Goal: Transaction & Acquisition: Purchase product/service

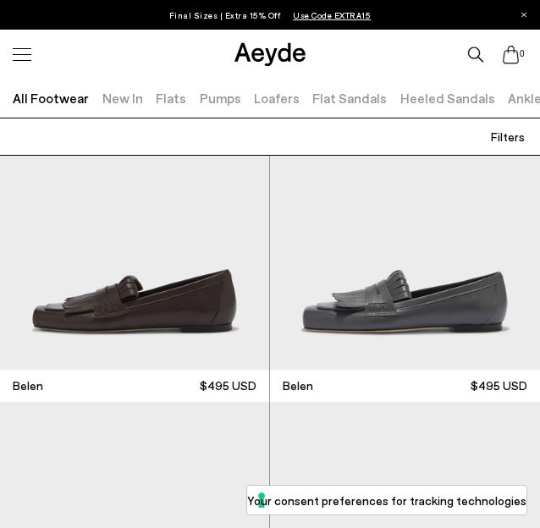
scroll to position [487, 0]
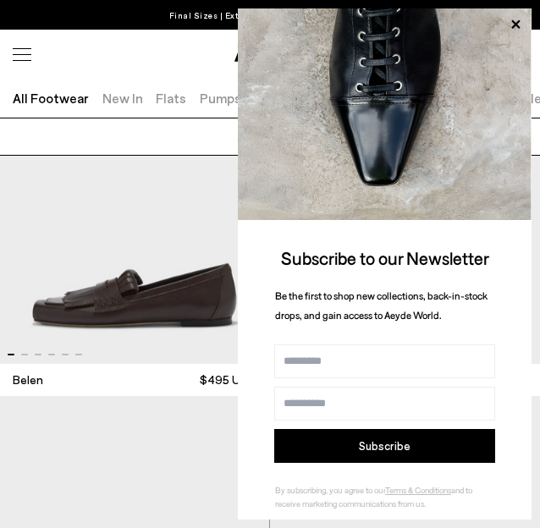
click at [162, 58] on div "0" at bounding box center [270, 55] width 540 height 50
click at [516, 21] on icon at bounding box center [515, 25] width 22 height 22
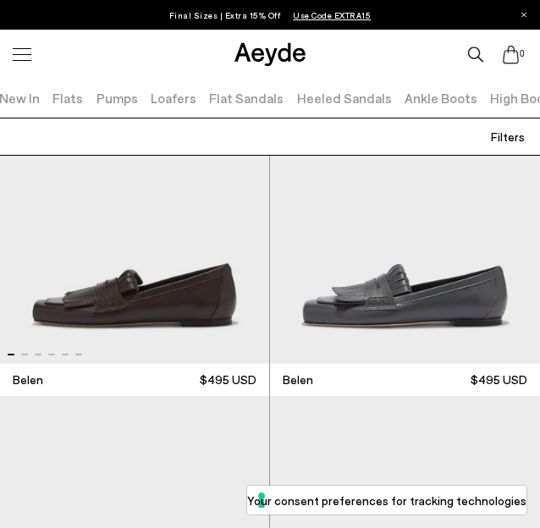
scroll to position [0, 0]
click at [171, 101] on link "Flats" at bounding box center [171, 98] width 30 height 16
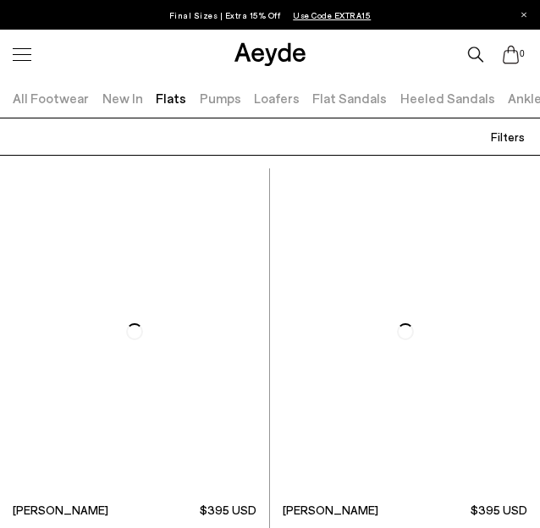
click at [207, 100] on link "Pumps" at bounding box center [220, 98] width 41 height 16
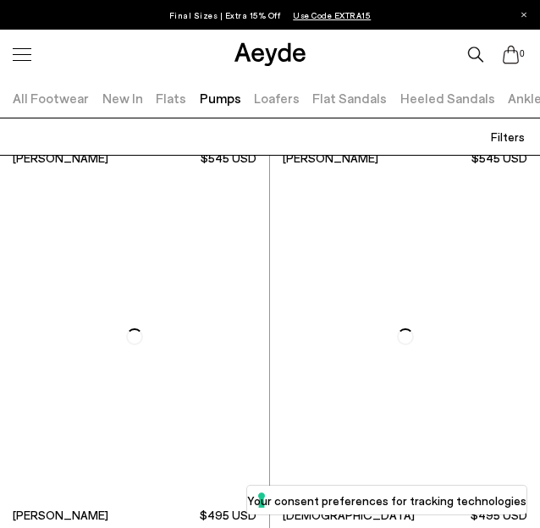
scroll to position [2948, 0]
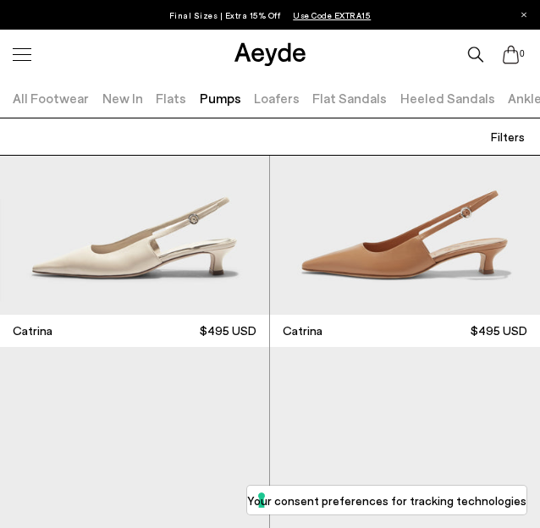
scroll to position [7324, 0]
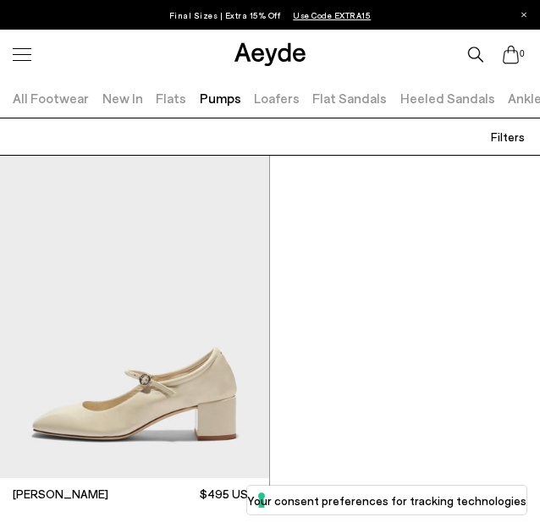
scroll to position [0, 103]
click at [334, 95] on link "Heeled Sandals" at bounding box center [344, 98] width 95 height 16
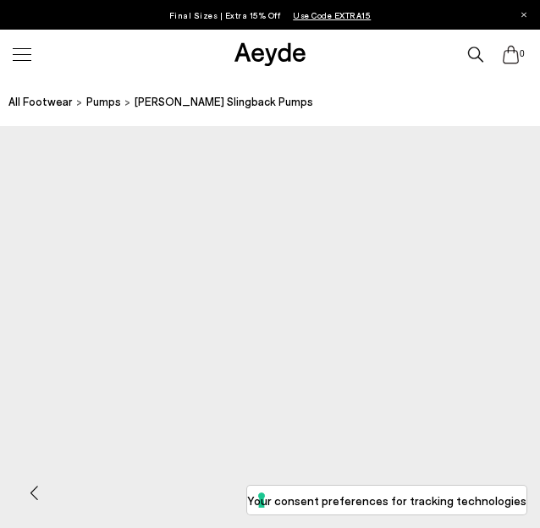
scroll to position [310, 0]
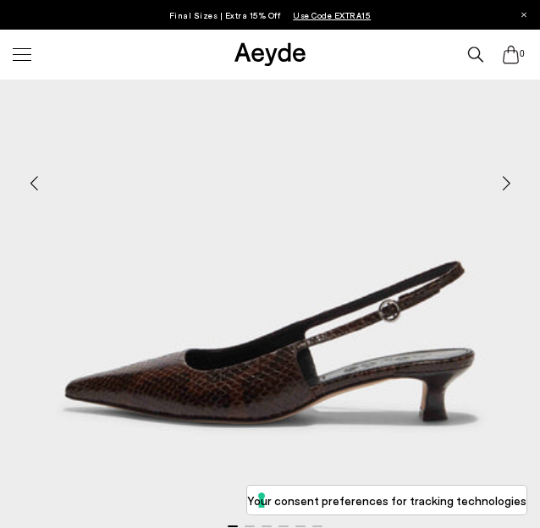
click at [510, 182] on div "Next slide" at bounding box center [505, 182] width 51 height 51
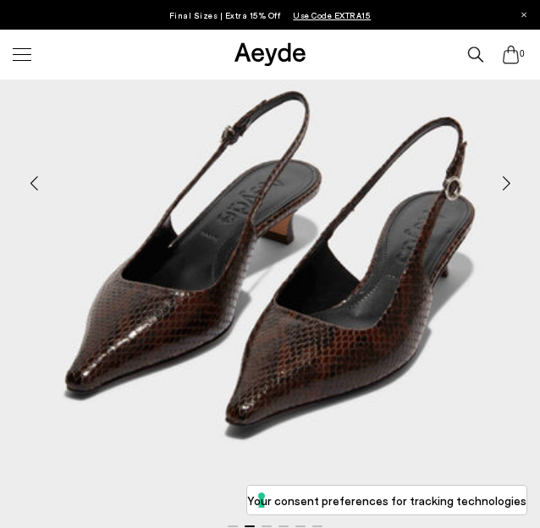
click at [510, 182] on div "Next slide" at bounding box center [505, 182] width 51 height 51
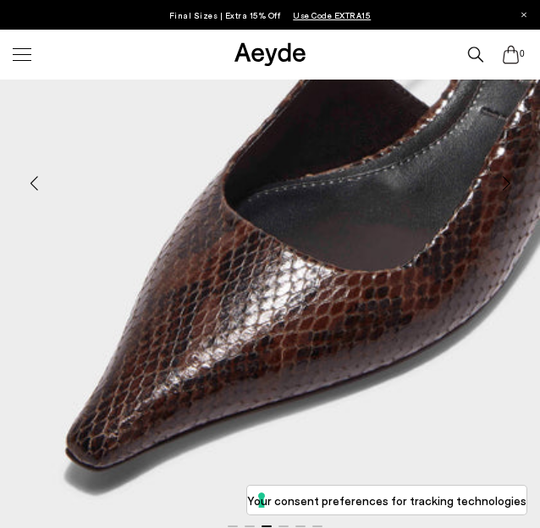
click at [510, 182] on div "Next slide" at bounding box center [505, 182] width 51 height 51
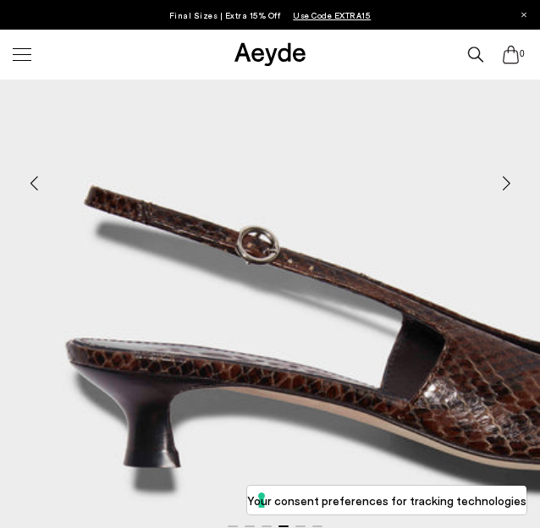
click at [510, 182] on div "Next slide" at bounding box center [505, 182] width 51 height 51
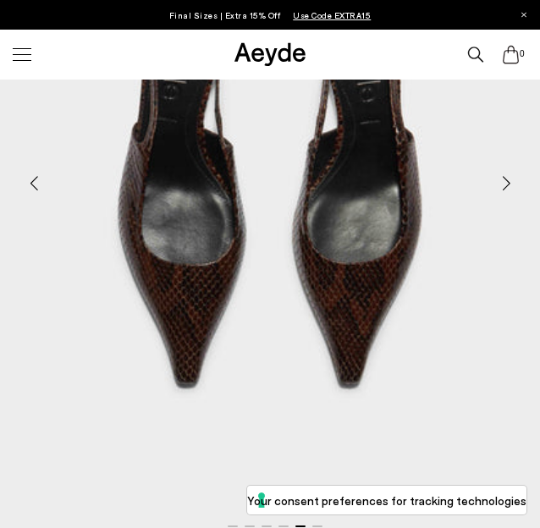
click at [510, 182] on div "Next slide" at bounding box center [505, 182] width 51 height 51
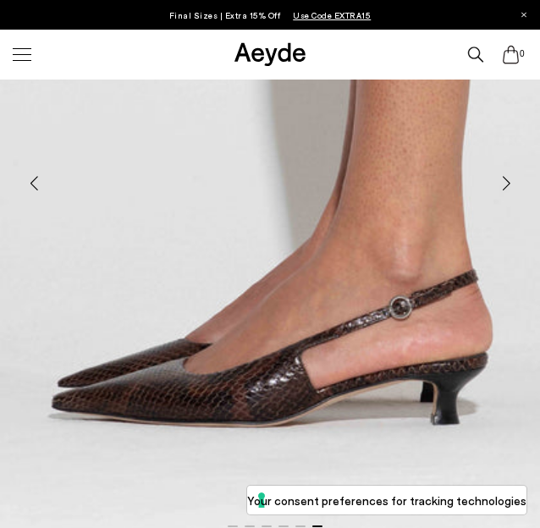
click at [510, 182] on div "Next slide" at bounding box center [505, 182] width 51 height 51
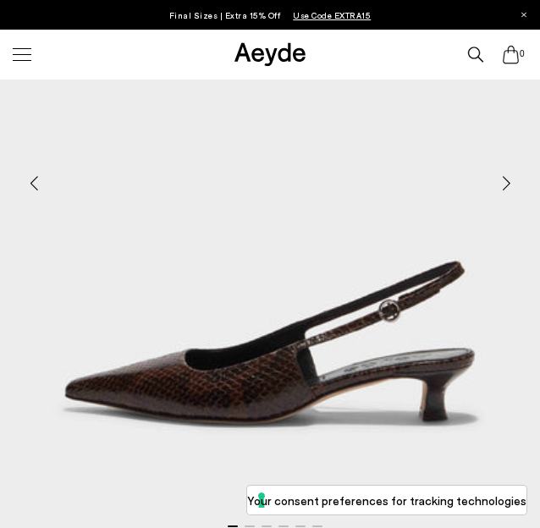
click at [510, 182] on div "Next slide" at bounding box center [505, 182] width 51 height 51
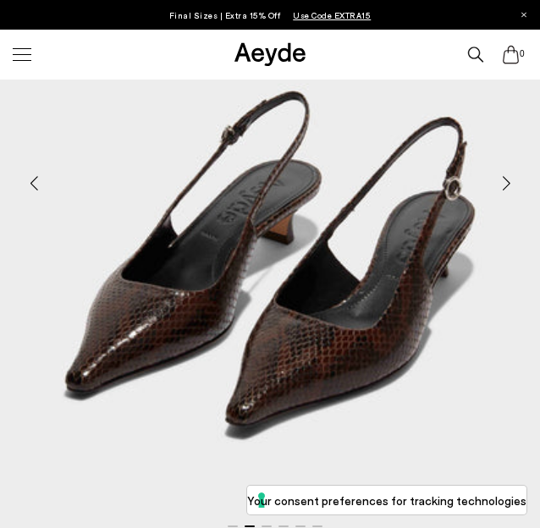
click at [510, 182] on div "Next slide" at bounding box center [505, 182] width 51 height 51
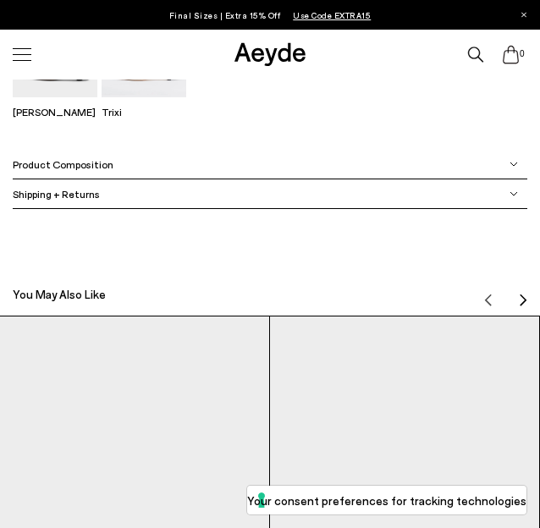
scroll to position [1174, 0]
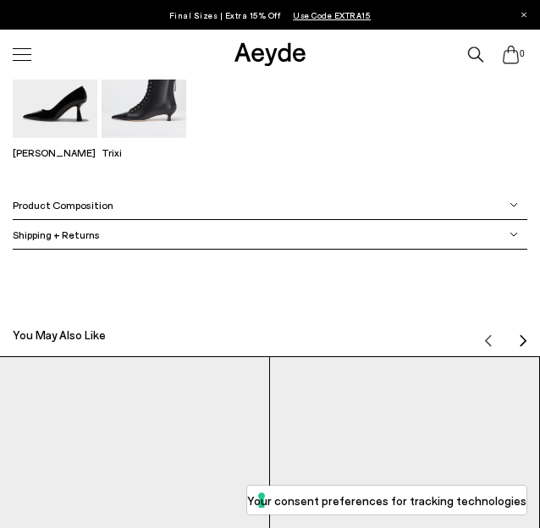
click at [517, 209] on div "Product Composition" at bounding box center [269, 205] width 513 height 30
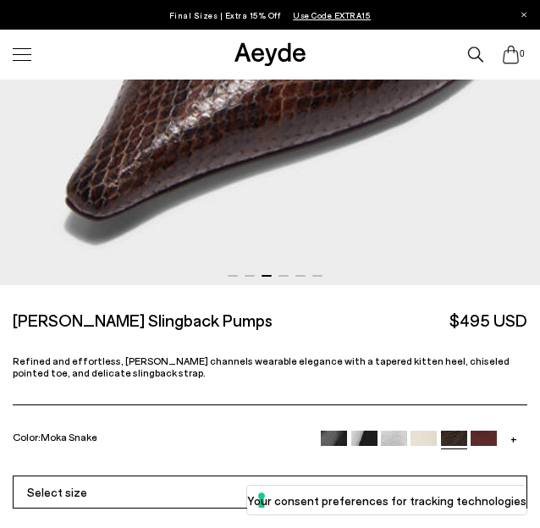
scroll to position [559, 0]
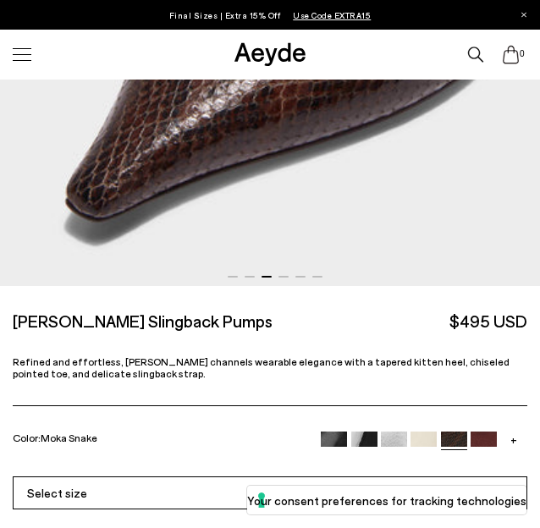
click at [513, 442] on link "+" at bounding box center [514, 438] width 26 height 15
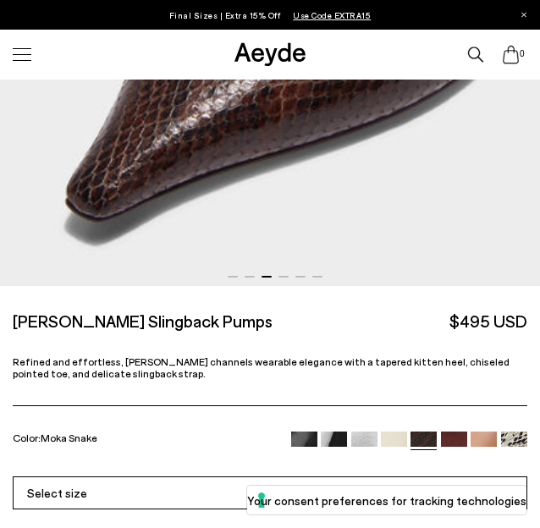
click at [513, 444] on img at bounding box center [514, 444] width 26 height 26
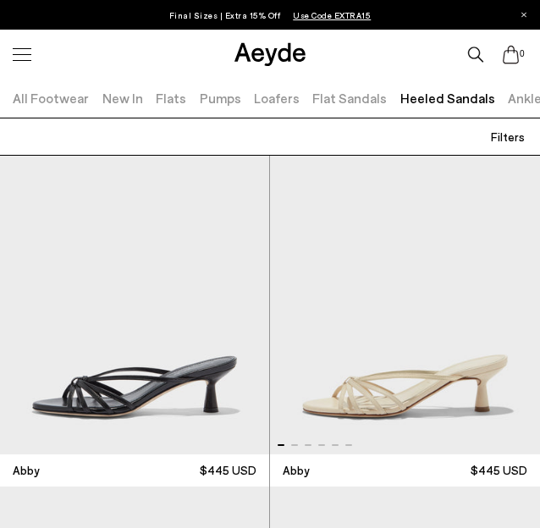
scroll to position [0, 103]
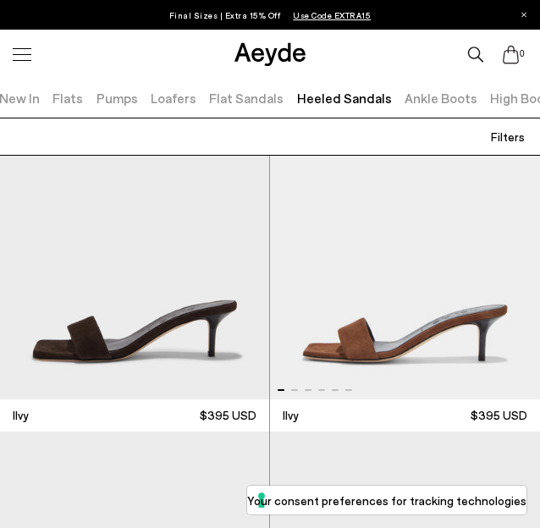
scroll to position [5454, 0]
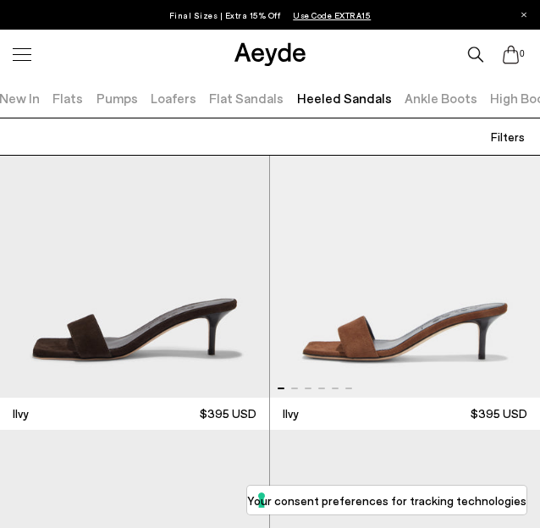
click at [431, 102] on link "Ankle Boots" at bounding box center [440, 98] width 73 height 16
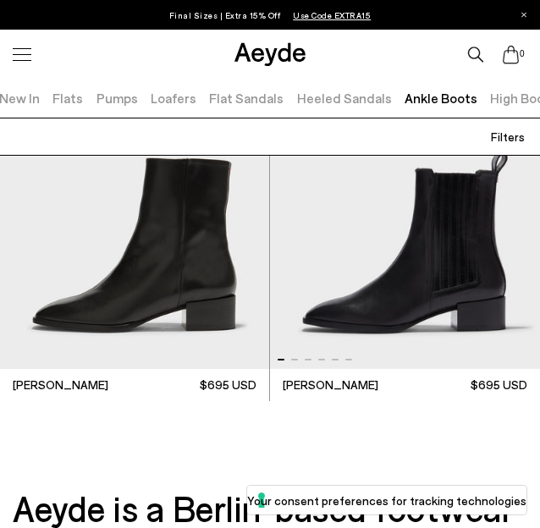
scroll to position [6157, 0]
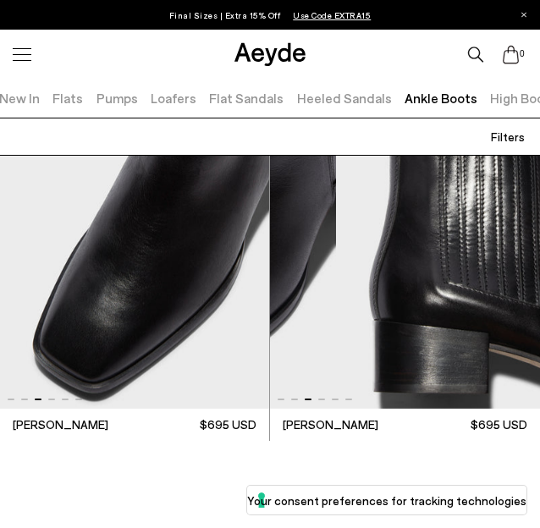
click at [276, 376] on img "3 / 6" at bounding box center [201, 246] width 270 height 325
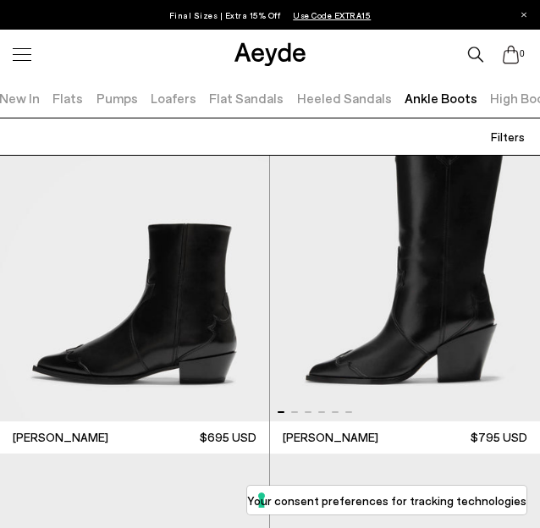
scroll to position [5424, 0]
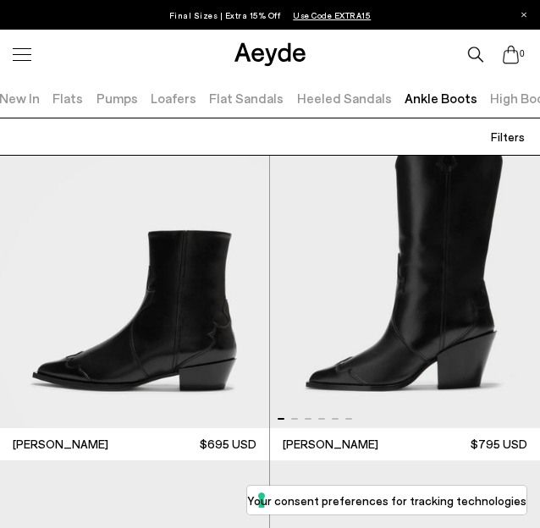
click at [490, 102] on link "High Boots" at bounding box center [523, 98] width 67 height 16
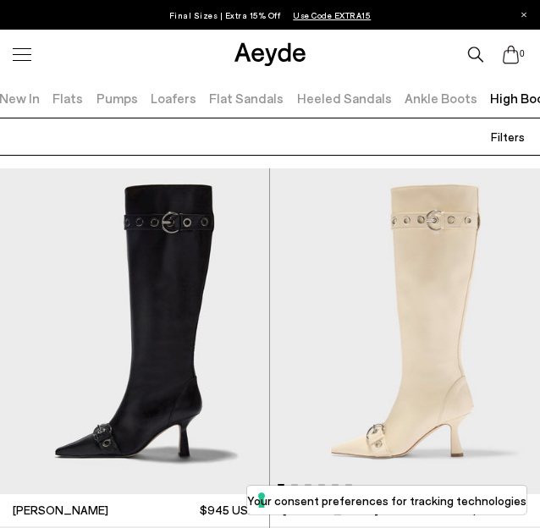
click at [404, 100] on link "Ankle Boots" at bounding box center [440, 98] width 73 height 16
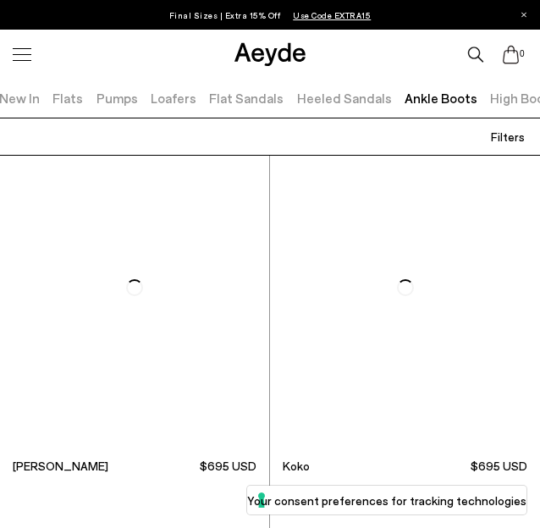
scroll to position [1110, 0]
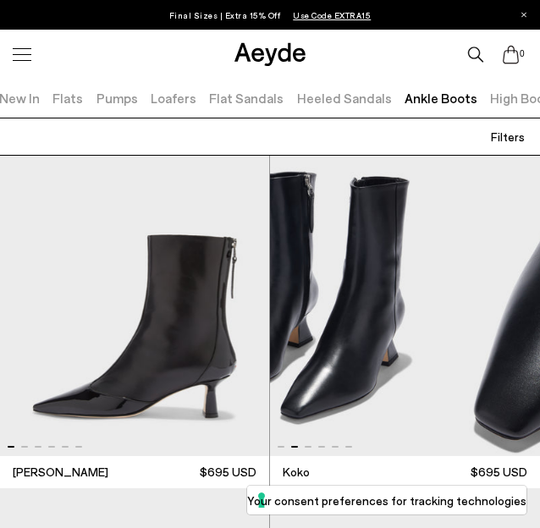
click at [272, 332] on img "2 / 6" at bounding box center [307, 292] width 270 height 325
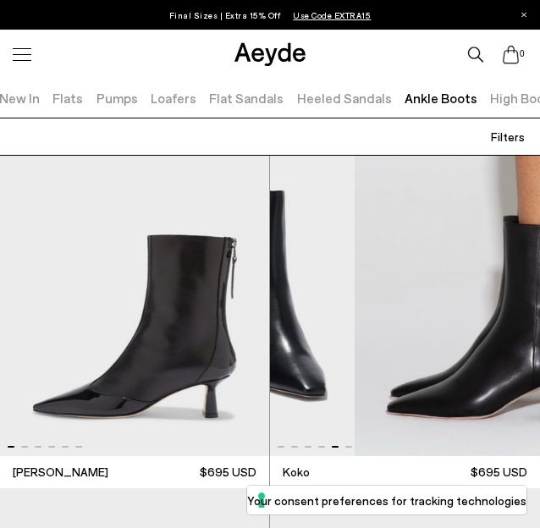
click at [282, 329] on img "5 / 6" at bounding box center [220, 292] width 270 height 325
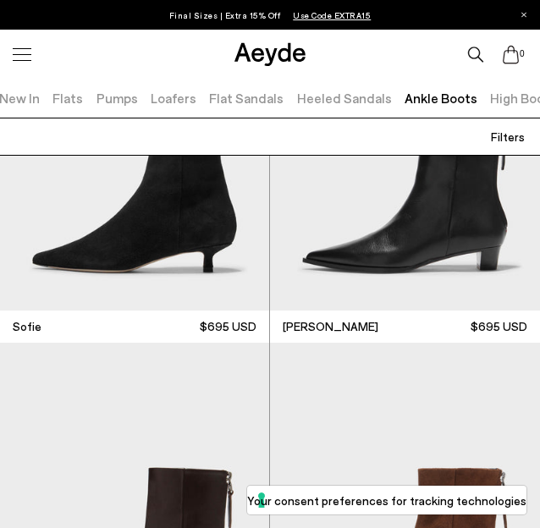
scroll to position [3297, 0]
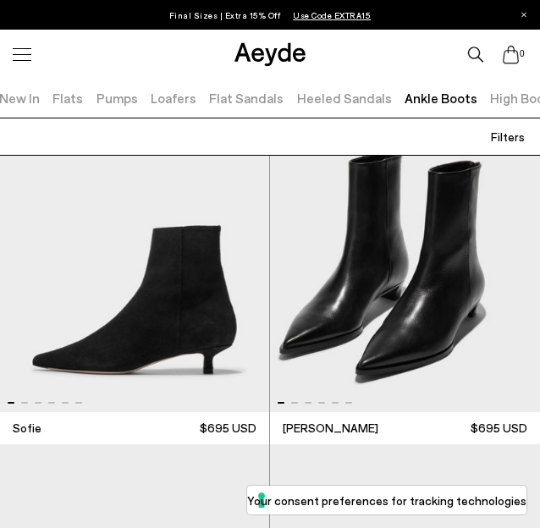
click at [181, 305] on div at bounding box center [270, 101] width 540 height 6459
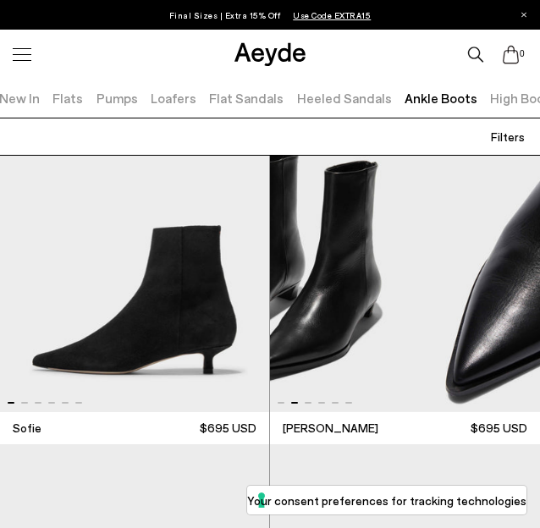
click at [222, 319] on div at bounding box center [270, 101] width 540 height 6459
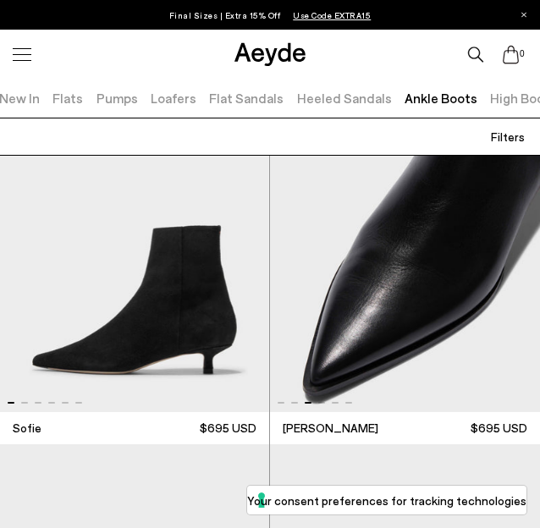
click at [233, 309] on div at bounding box center [270, 101] width 540 height 6459
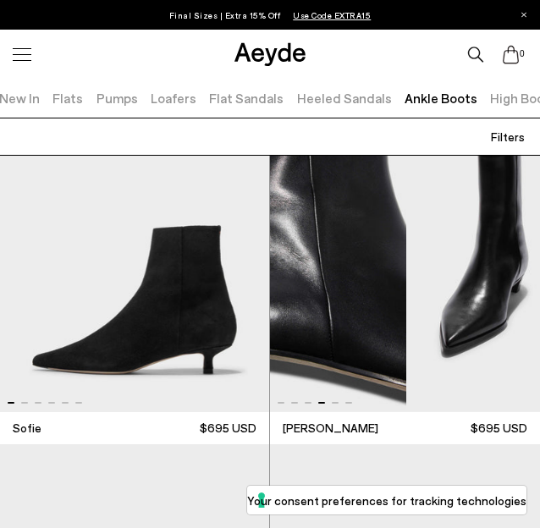
click at [194, 280] on div at bounding box center [270, 101] width 540 height 6459
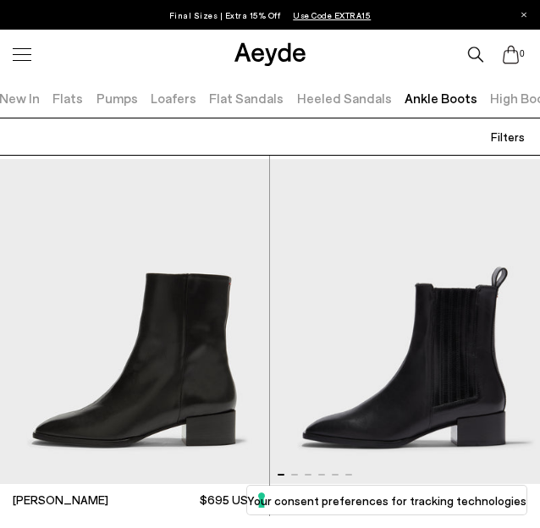
scroll to position [6167, 0]
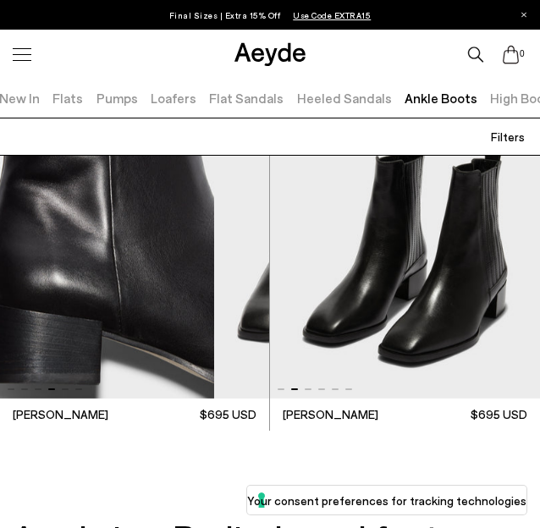
click at [25, 304] on img "4 / 6" at bounding box center [79, 236] width 269 height 325
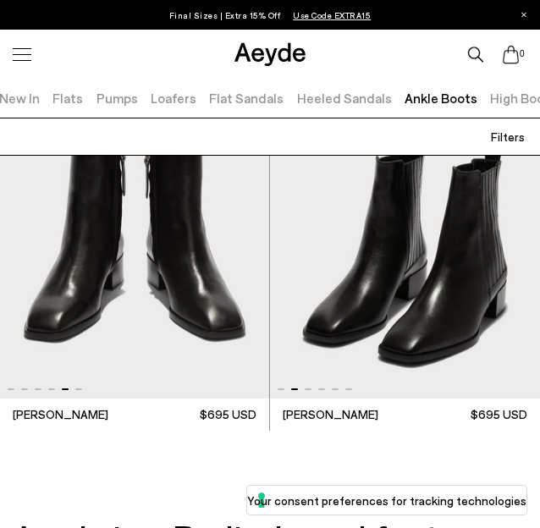
scroll to position [6093, 0]
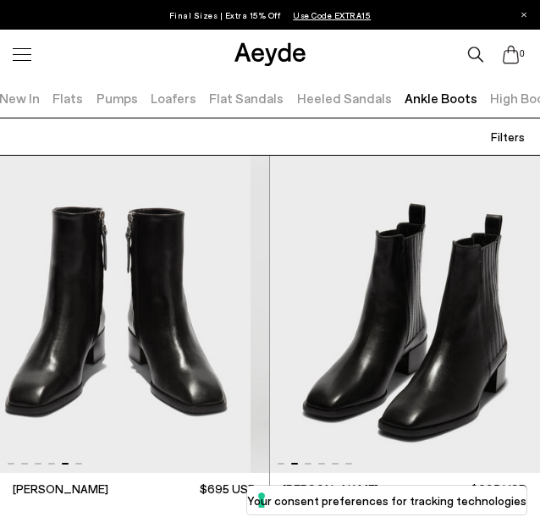
click at [73, 324] on img "5 / 6" at bounding box center [115, 310] width 269 height 325
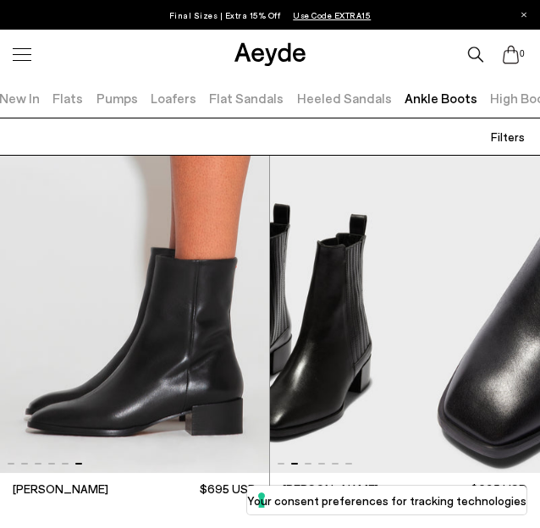
click at [345, 342] on img "2 / 6" at bounding box center [269, 310] width 270 height 325
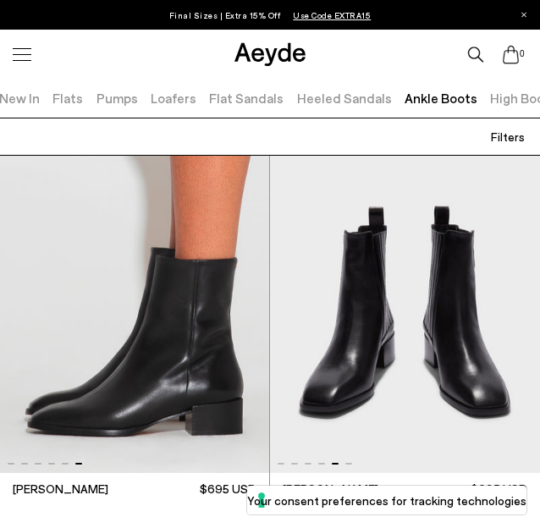
click at [282, 341] on img "5 / 6" at bounding box center [405, 310] width 270 height 325
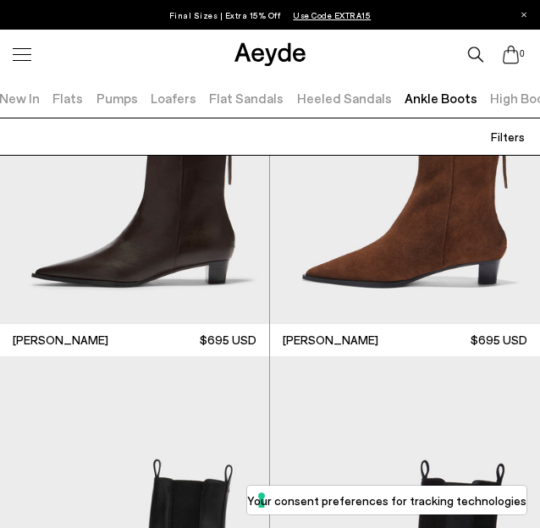
scroll to position [3933, 0]
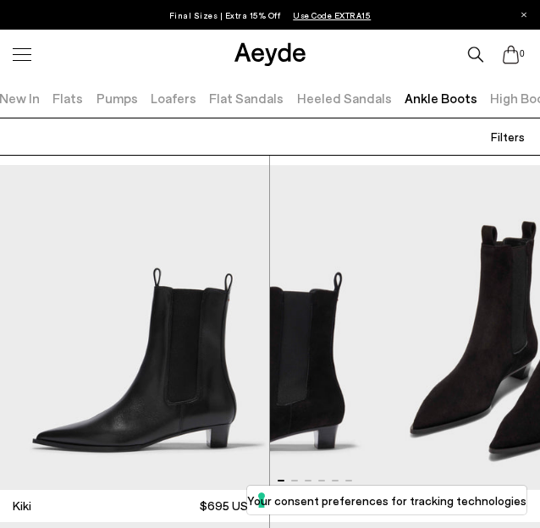
click at [308, 344] on img "1 / 6" at bounding box center [242, 327] width 270 height 325
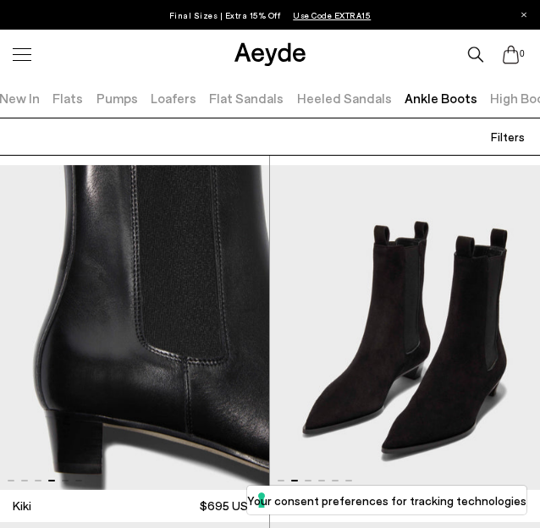
click at [18, 387] on img "4 / 6" at bounding box center [134, 327] width 269 height 325
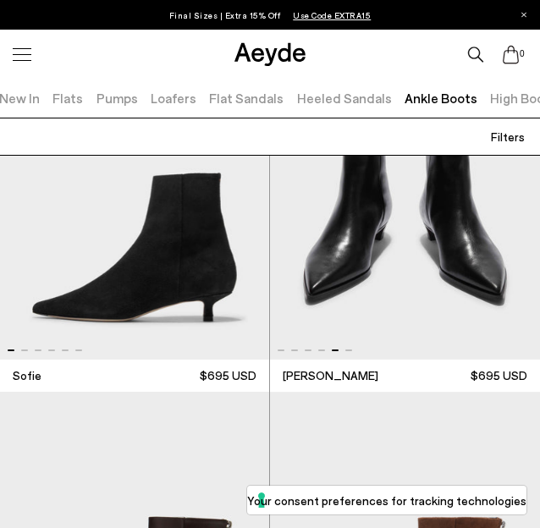
scroll to position [3331, 0]
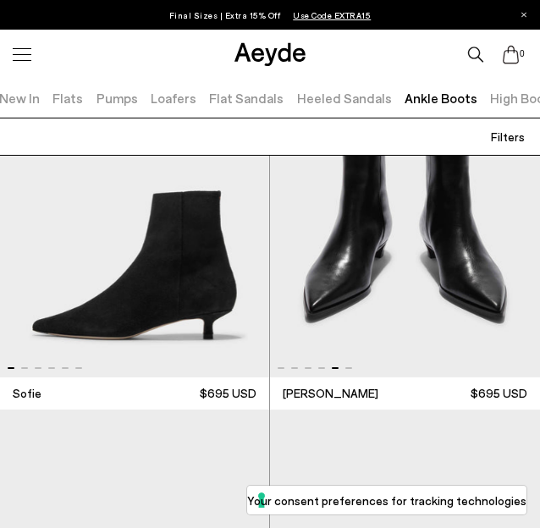
click at [305, 299] on img "5 / 6" at bounding box center [405, 214] width 270 height 325
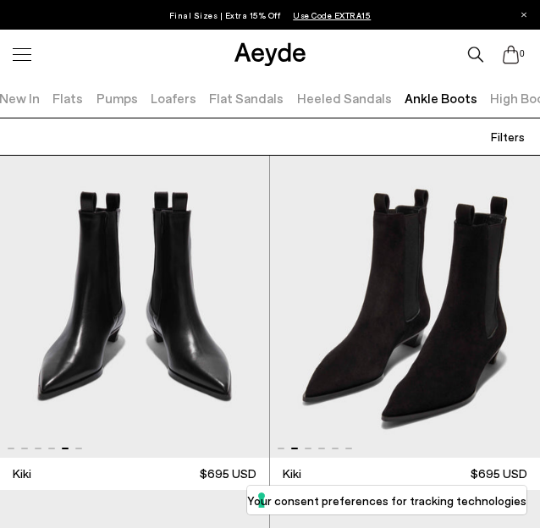
scroll to position [3837, 0]
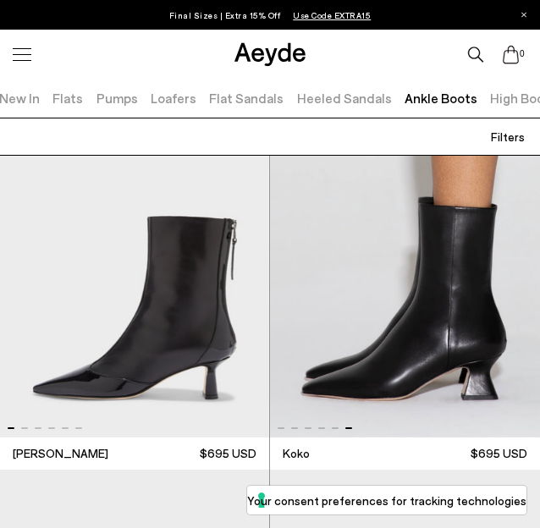
scroll to position [1126, 0]
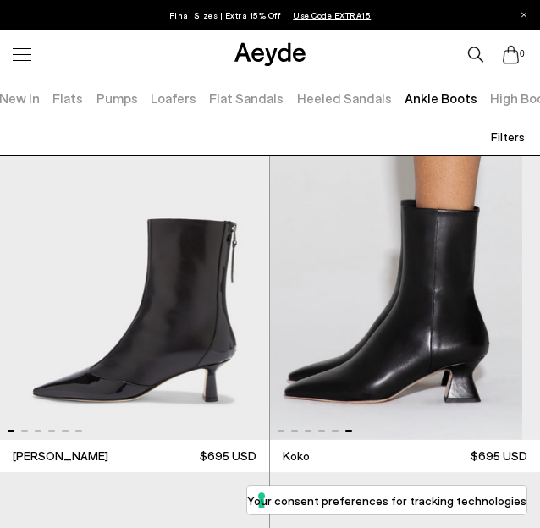
click at [326, 278] on img "6 / 6" at bounding box center [387, 276] width 270 height 325
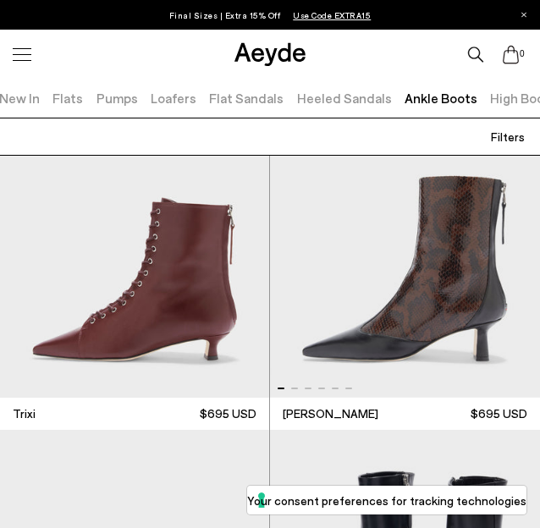
scroll to position [809, 0]
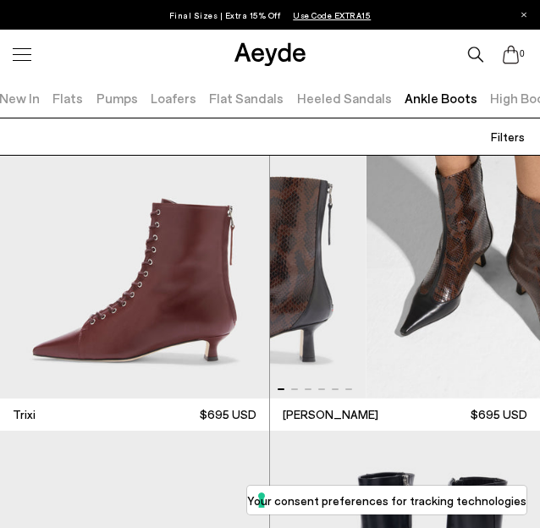
click at [304, 337] on img "1 / 6" at bounding box center [231, 236] width 270 height 325
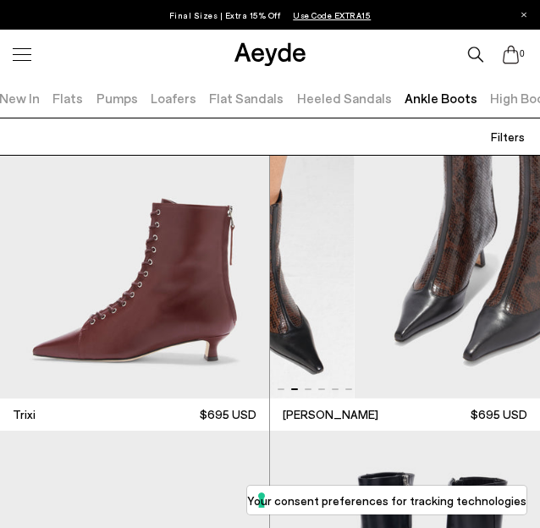
click at [308, 322] on img "2 / 6" at bounding box center [220, 236] width 270 height 325
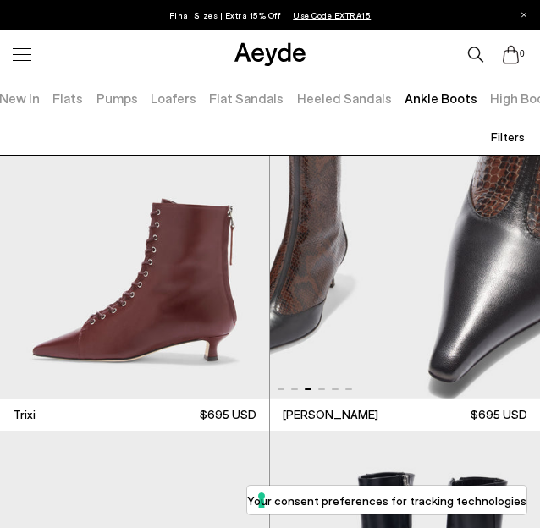
click at [326, 312] on img "3 / 6" at bounding box center [259, 236] width 270 height 325
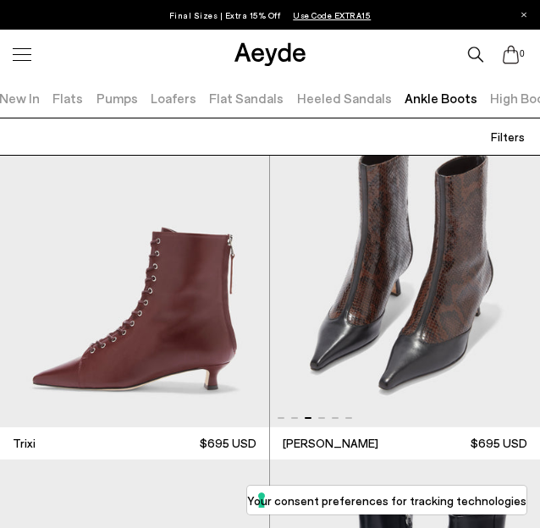
scroll to position [750, 0]
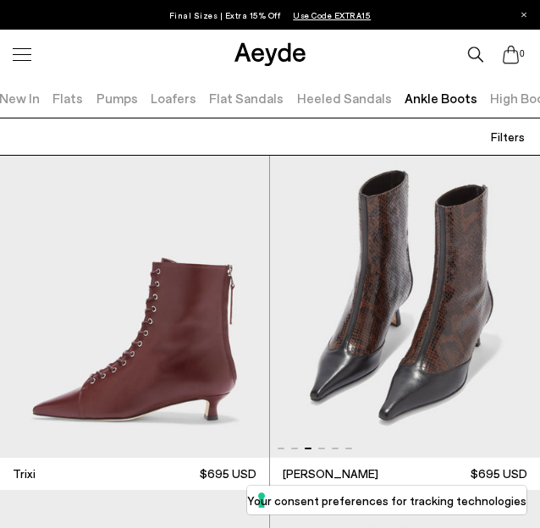
click at [317, 217] on img "3 / 6" at bounding box center [405, 295] width 270 height 325
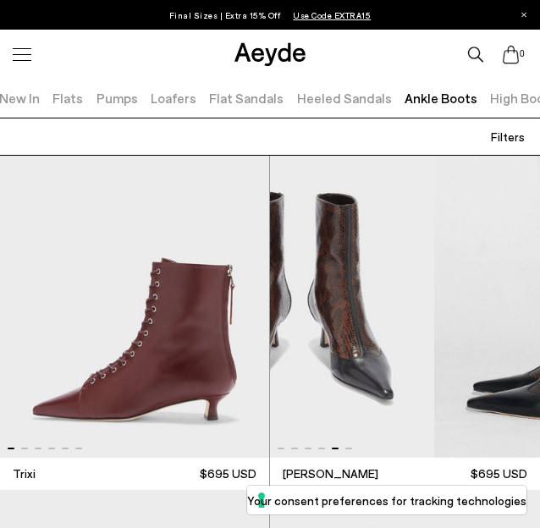
click at [326, 312] on img "5 / 6" at bounding box center [299, 295] width 270 height 325
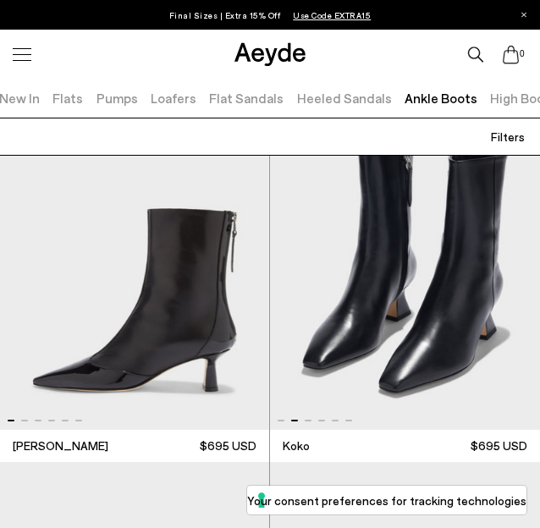
scroll to position [1137, 0]
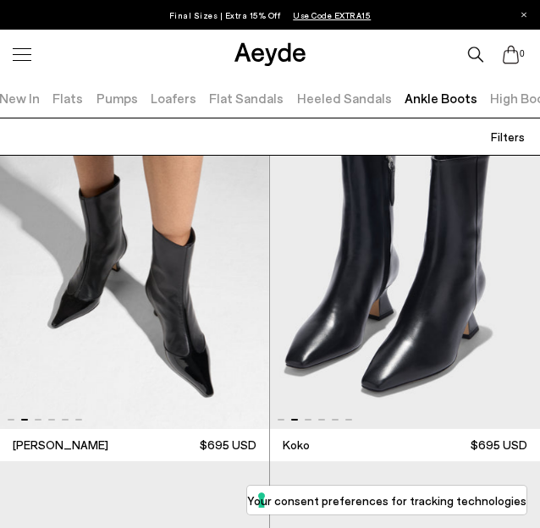
click at [312, 315] on img "2 / 6" at bounding box center [387, 265] width 270 height 325
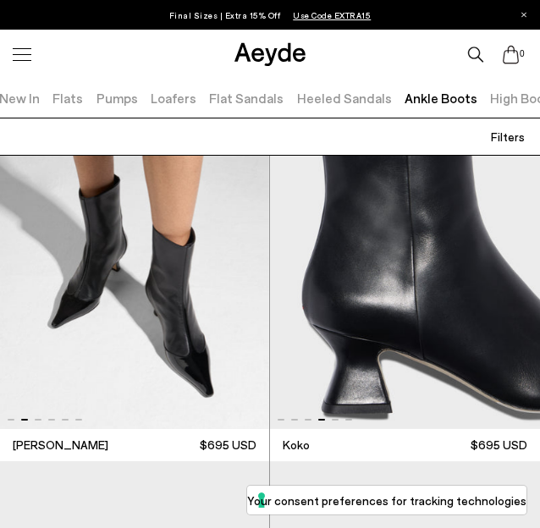
click at [304, 289] on img "4 / 6" at bounding box center [405, 265] width 270 height 325
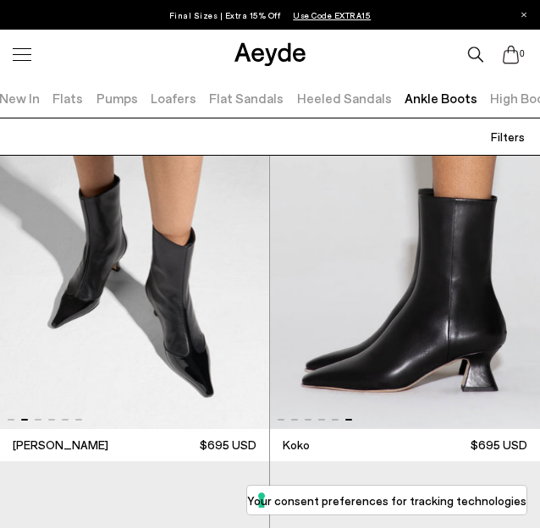
click at [441, 268] on img "6 / 6" at bounding box center [405, 265] width 270 height 325
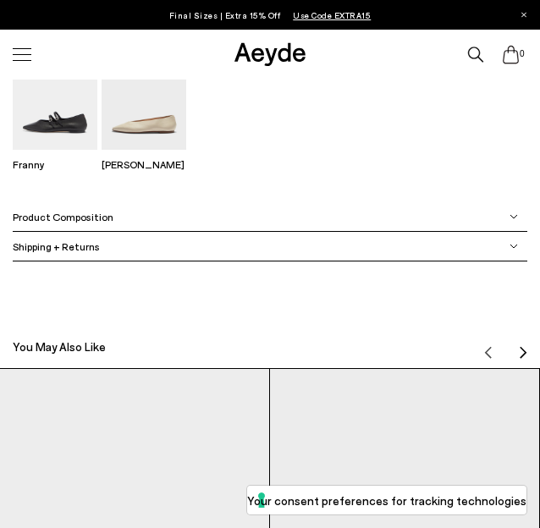
scroll to position [1168, 0]
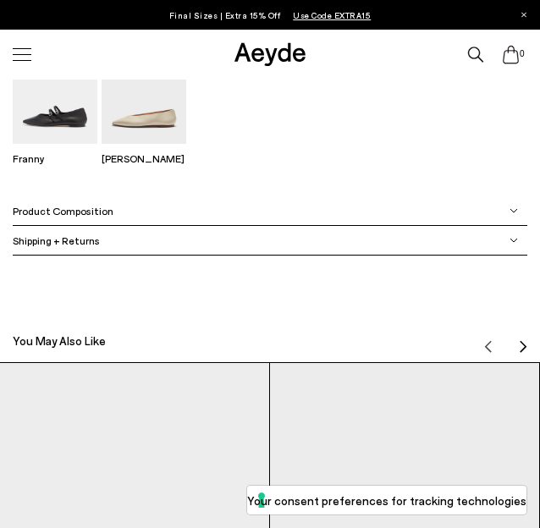
click at [513, 205] on div "Product Composition" at bounding box center [269, 211] width 513 height 30
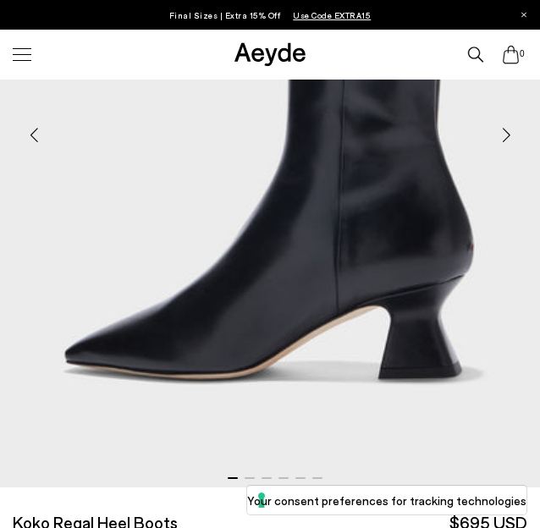
scroll to position [267, 0]
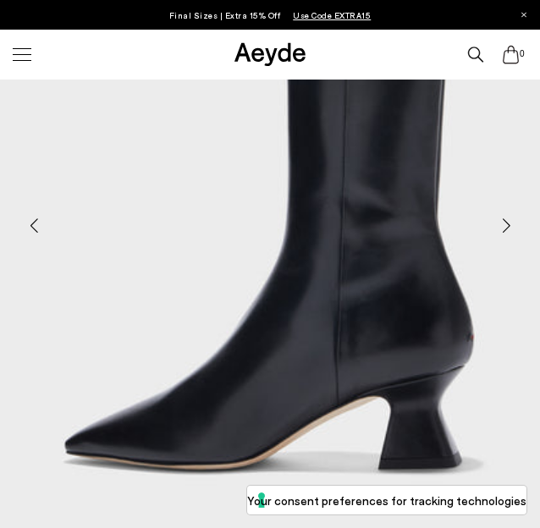
click at [513, 222] on div "Next slide" at bounding box center [505, 225] width 51 height 51
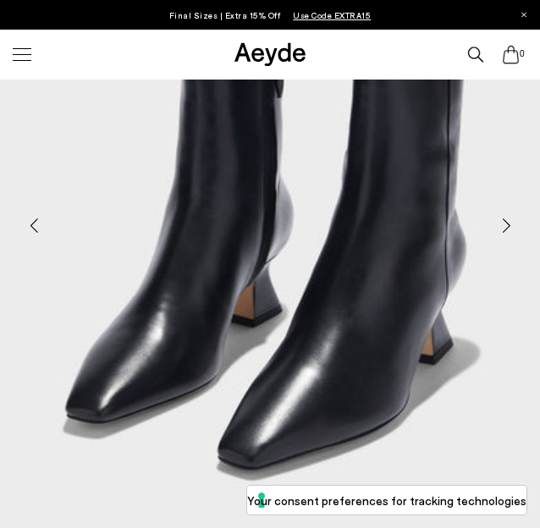
click at [504, 223] on div "Next slide" at bounding box center [505, 225] width 51 height 51
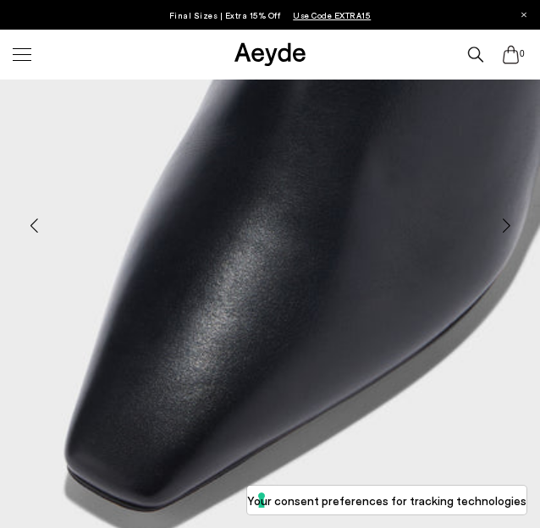
click at [504, 223] on div "Next slide" at bounding box center [505, 225] width 51 height 51
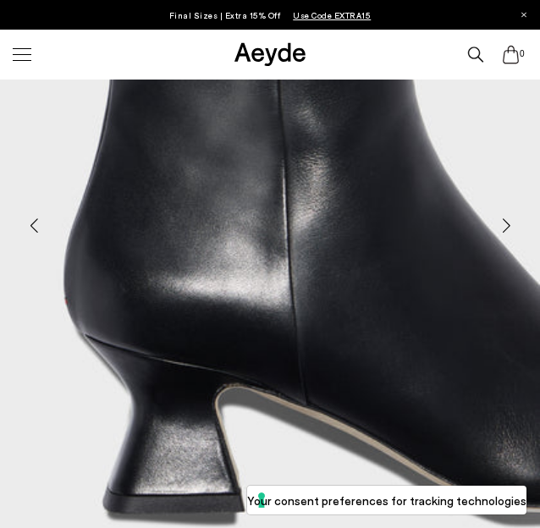
click at [504, 223] on div "Next slide" at bounding box center [505, 225] width 51 height 51
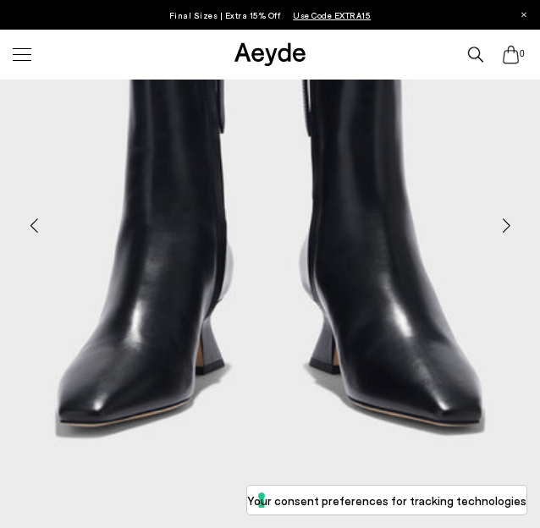
click at [504, 223] on div "Next slide" at bounding box center [505, 225] width 51 height 51
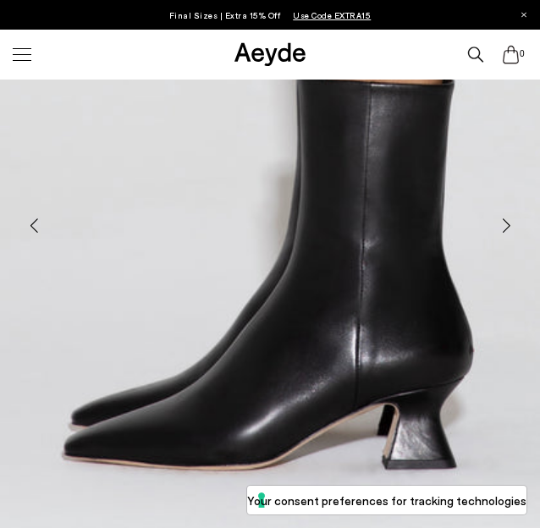
click at [504, 223] on div "Next slide" at bounding box center [505, 225] width 51 height 51
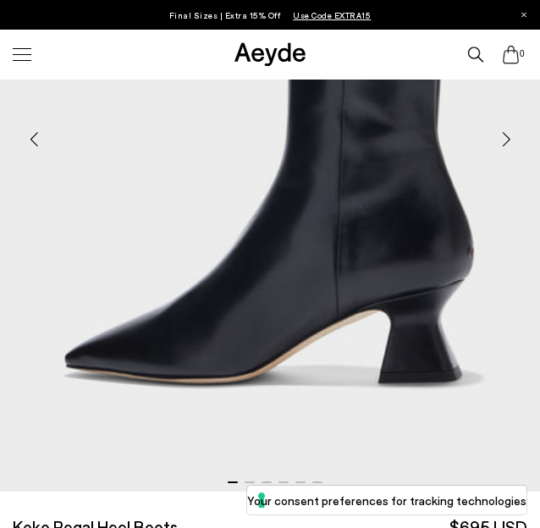
scroll to position [354, 0]
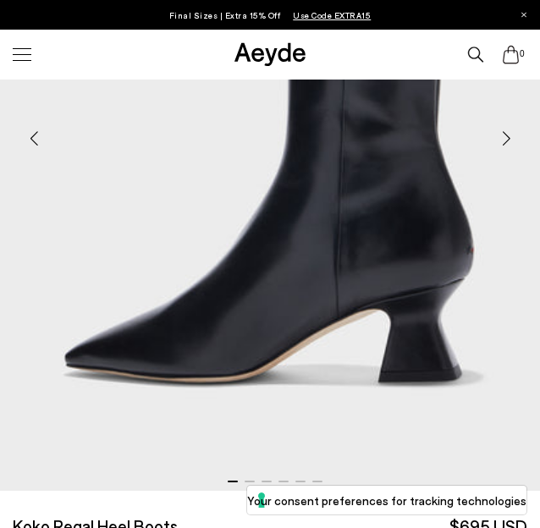
click at [510, 140] on div "Next slide" at bounding box center [505, 137] width 51 height 51
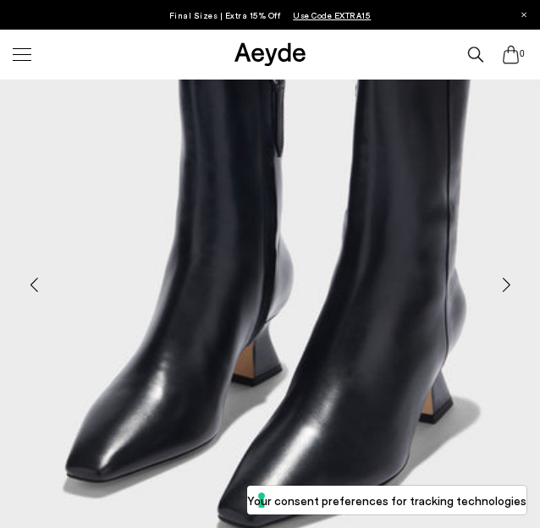
scroll to position [209, 0]
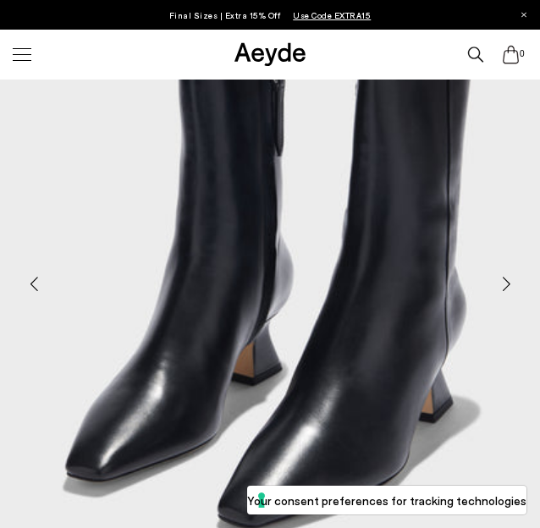
click at [504, 283] on div "Next slide" at bounding box center [505, 283] width 51 height 51
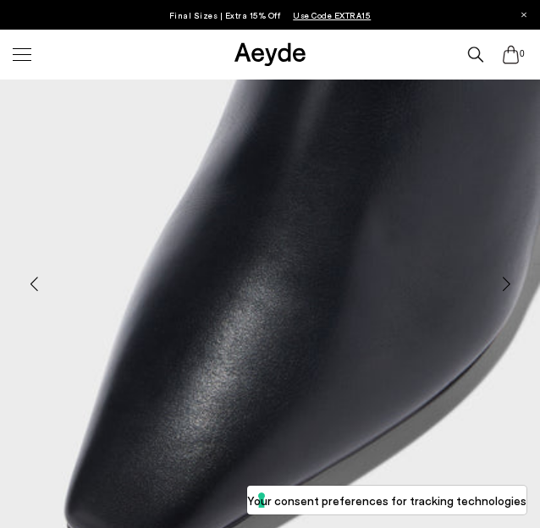
click at [504, 283] on div "Next slide" at bounding box center [505, 283] width 51 height 51
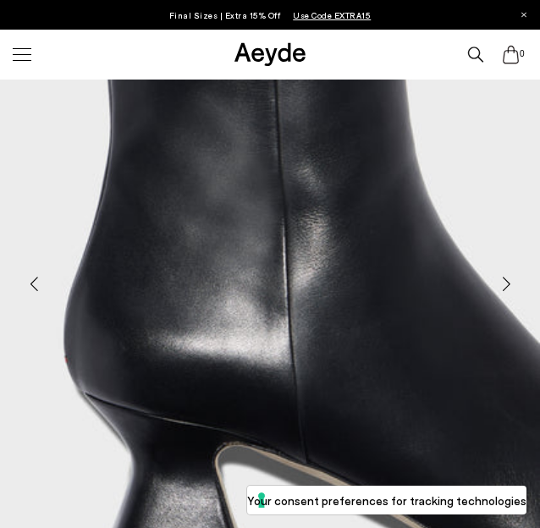
scroll to position [0, 0]
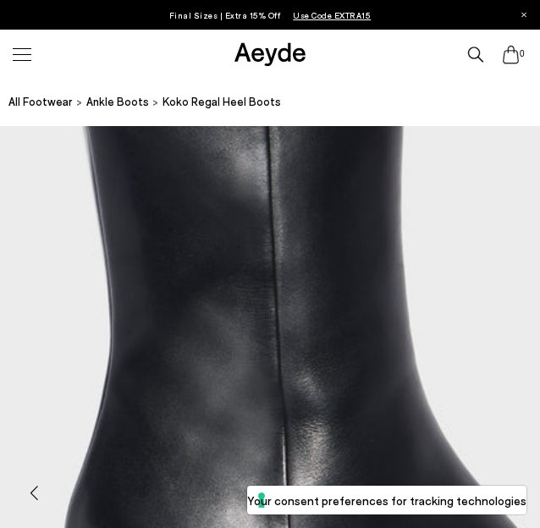
click at [16, 54] on div at bounding box center [22, 54] width 19 height 1
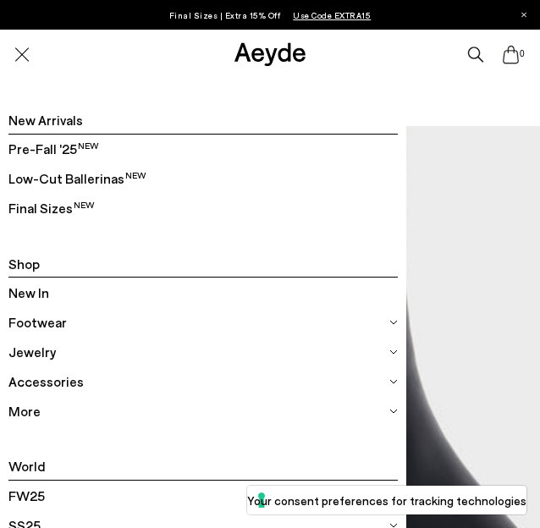
click at [69, 145] on span "Pre-Fall '25" at bounding box center [53, 149] width 90 height 22
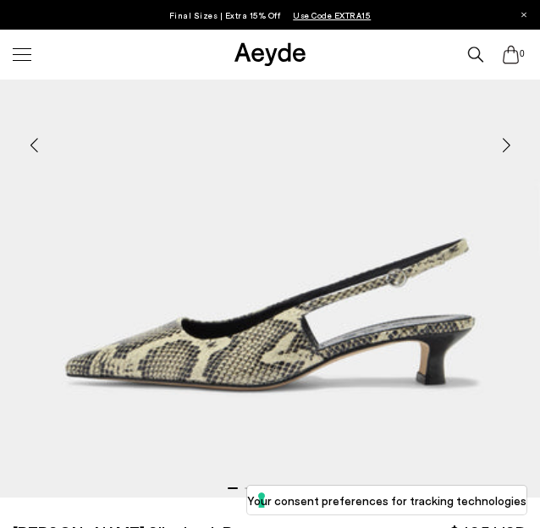
scroll to position [348, 0]
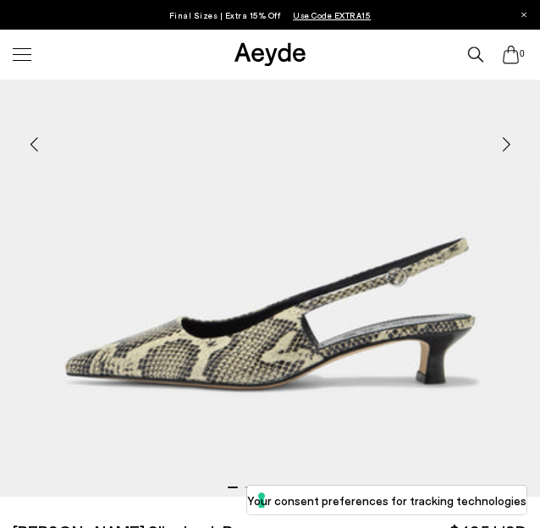
click at [512, 140] on div "Next slide" at bounding box center [505, 143] width 51 height 51
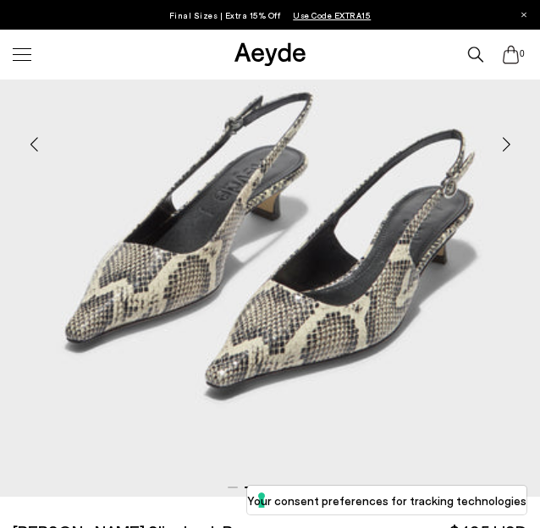
click at [504, 140] on div "Next slide" at bounding box center [505, 143] width 51 height 51
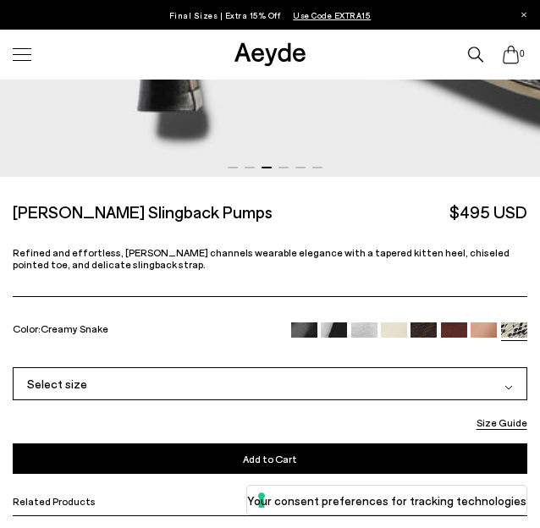
scroll to position [670, 0]
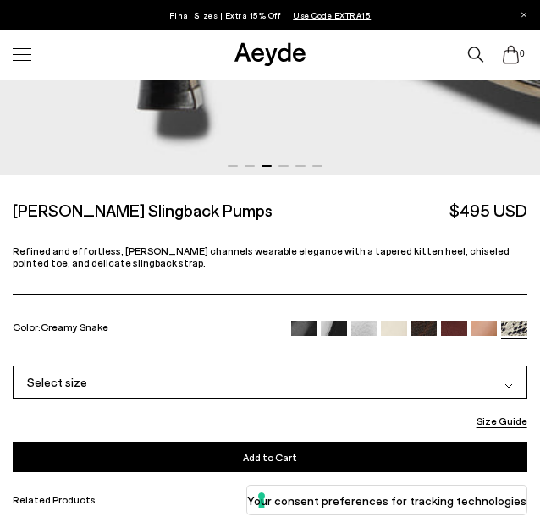
click at [416, 335] on img at bounding box center [423, 334] width 26 height 26
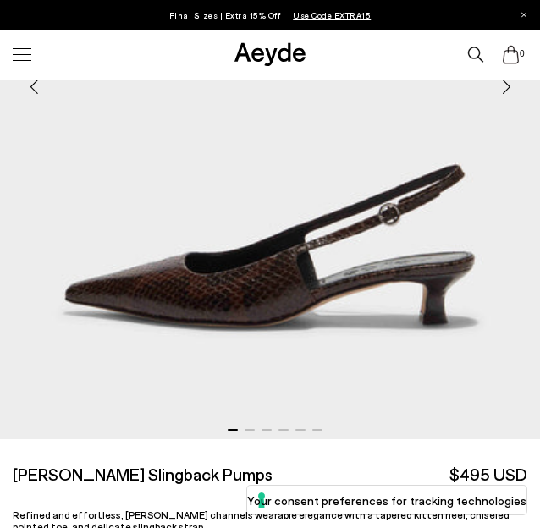
scroll to position [407, 0]
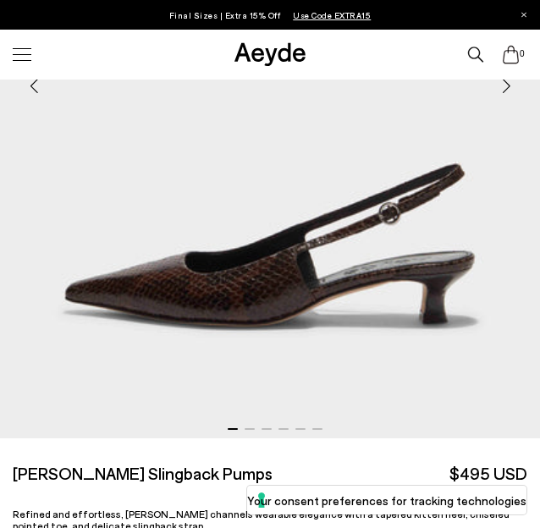
click at [271, 208] on img "1 / 6" at bounding box center [270, 79] width 540 height 720
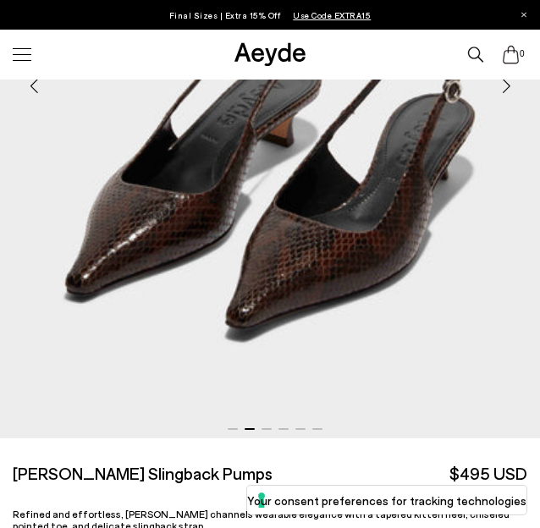
click at [249, 175] on img "2 / 6" at bounding box center [270, 79] width 540 height 720
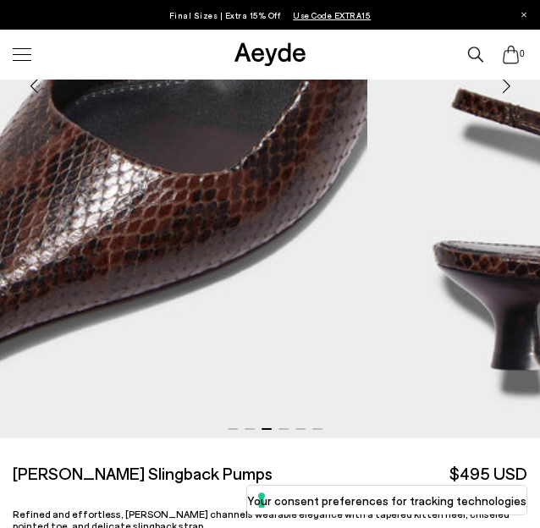
click at [90, 178] on img "3 / 6" at bounding box center [97, 79] width 540 height 720
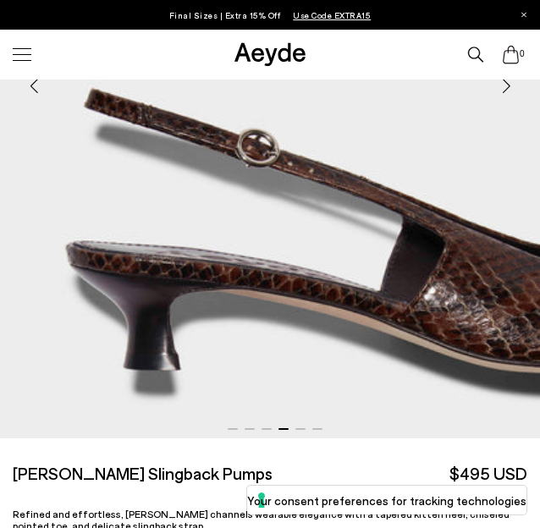
click at [213, 212] on img "4 / 6" at bounding box center [270, 79] width 540 height 720
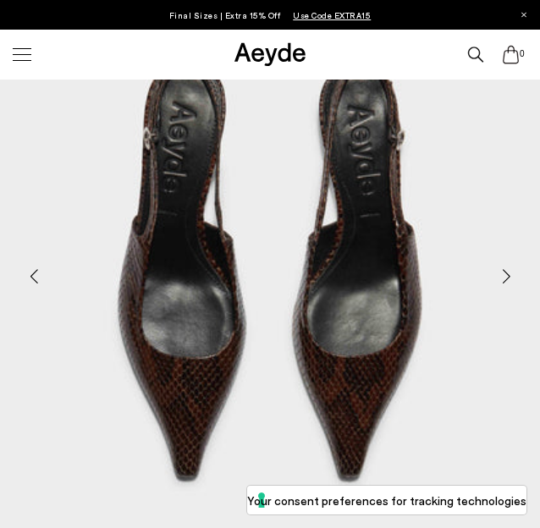
scroll to position [216, 0]
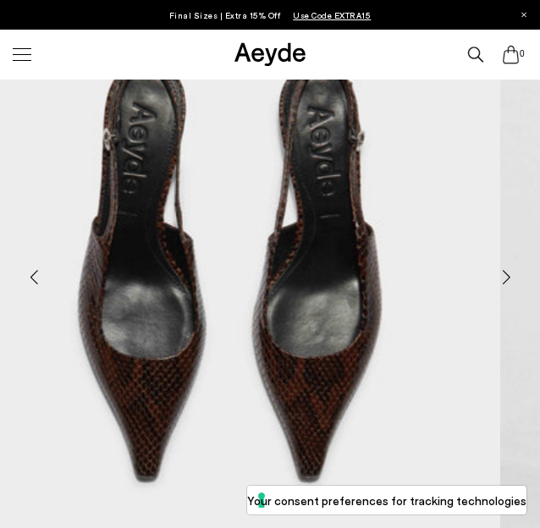
click at [183, 275] on img "5 / 6" at bounding box center [230, 270] width 540 height 720
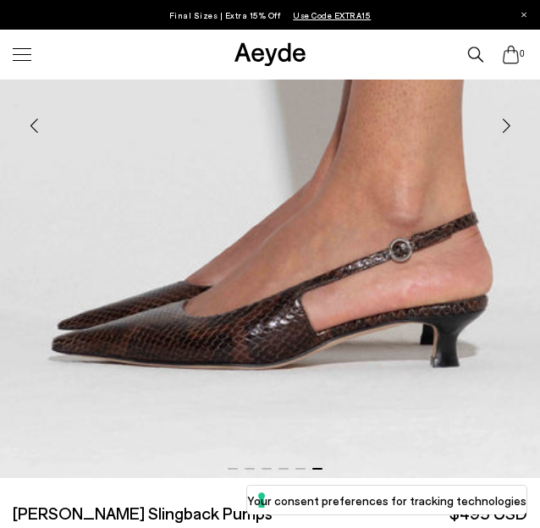
scroll to position [368, 0]
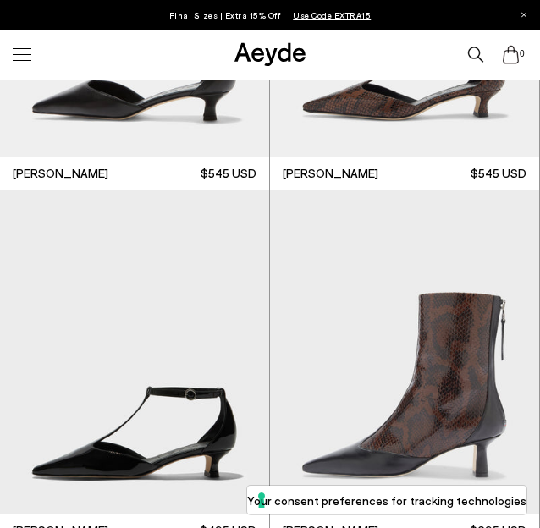
scroll to position [4096, 0]
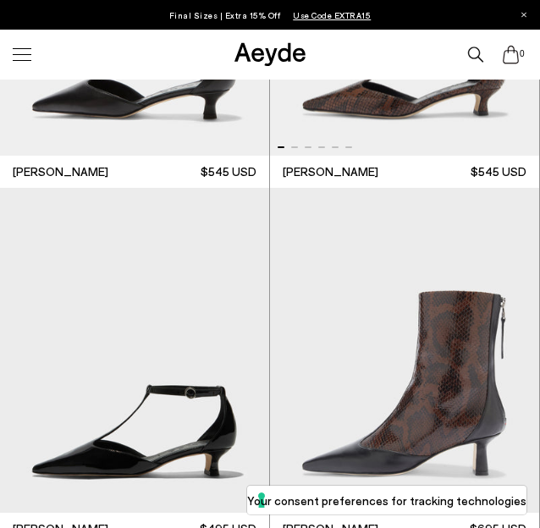
click at [266, 189] on div "[PERSON_NAME]" at bounding box center [270, 188] width 540 height 715
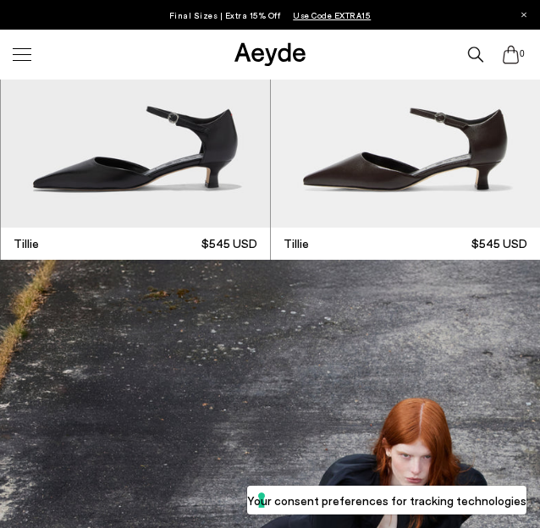
scroll to position [5818, 0]
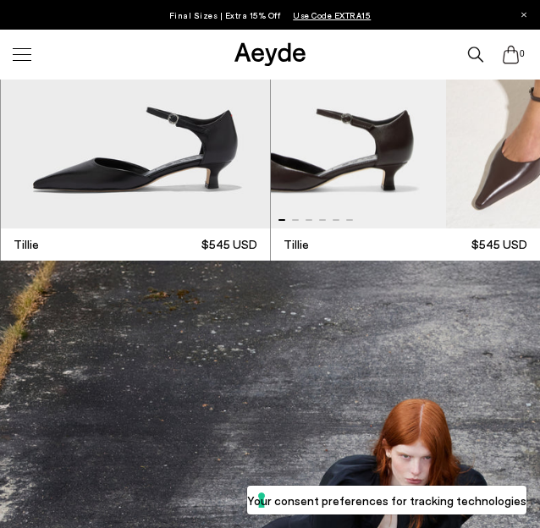
click at [292, 197] on img "1 / 6" at bounding box center [311, 66] width 269 height 325
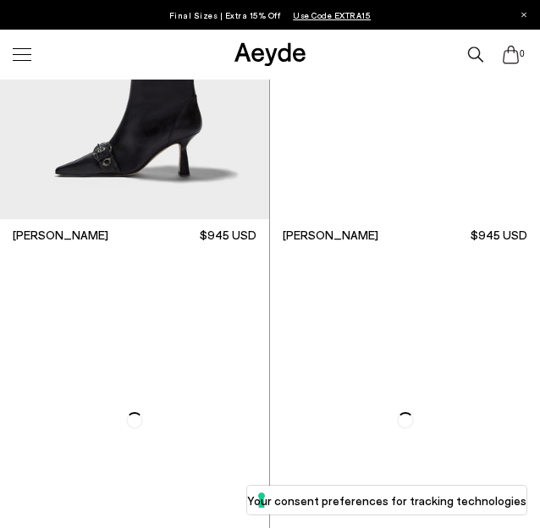
scroll to position [14821, 0]
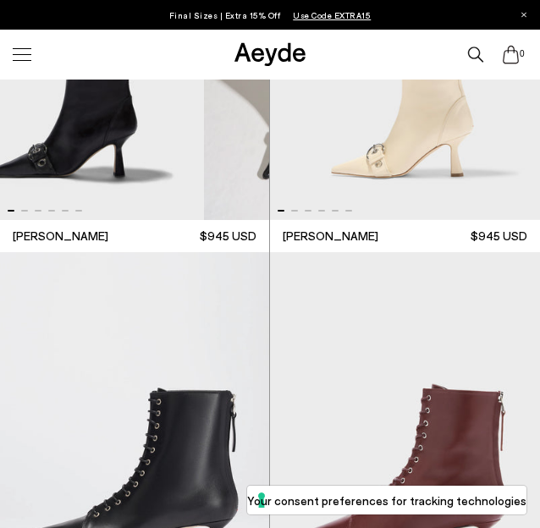
click at [2, 220] on img "1 / 6" at bounding box center [69, 51] width 269 height 338
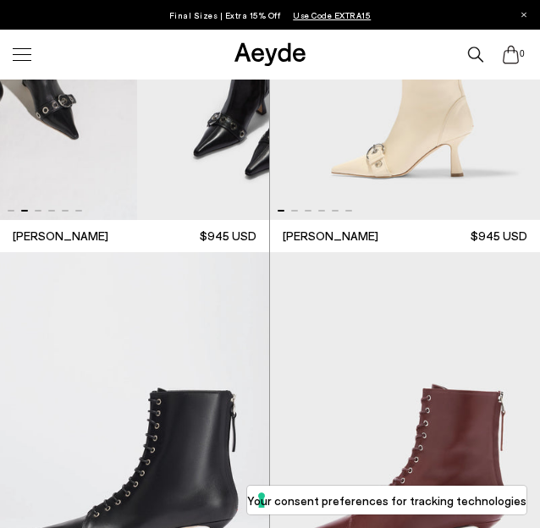
click at [69, 220] on img "2 / 6" at bounding box center [2, 51] width 269 height 338
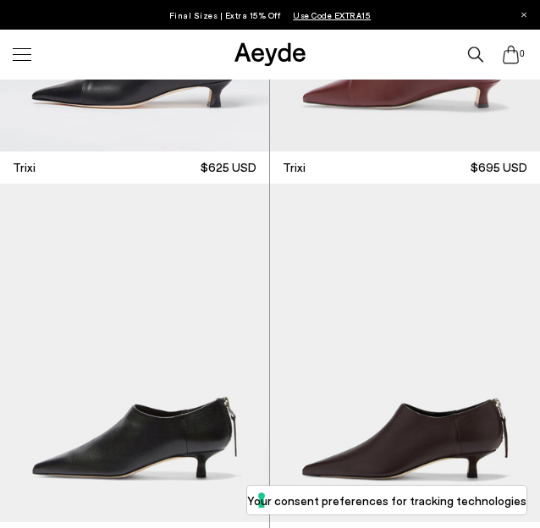
scroll to position [15264, 0]
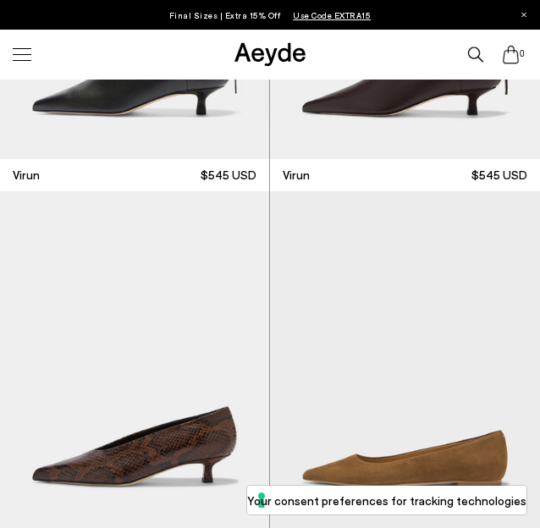
scroll to position [15612, 0]
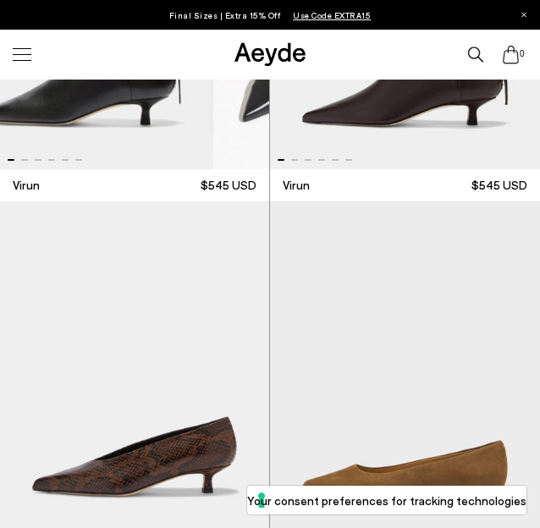
click at [25, 169] on img "1 / 6" at bounding box center [78, 0] width 269 height 338
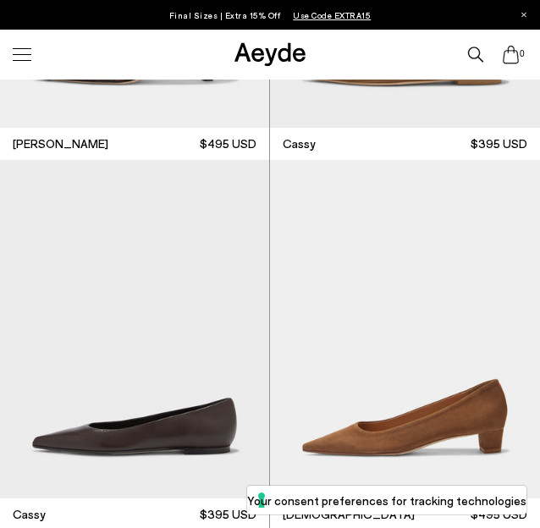
scroll to position [16025, 0]
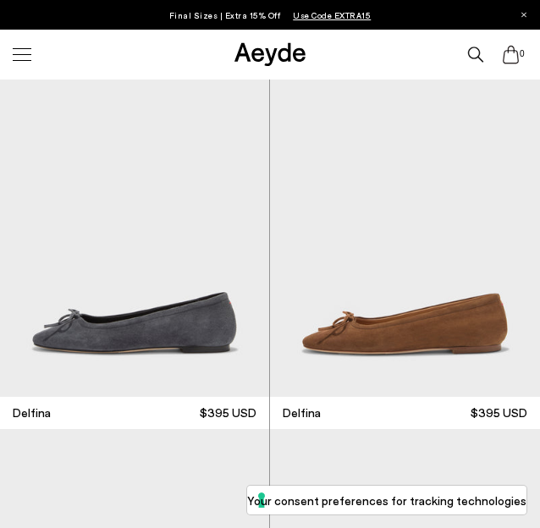
scroll to position [17792, 0]
